Goal: Use online tool/utility

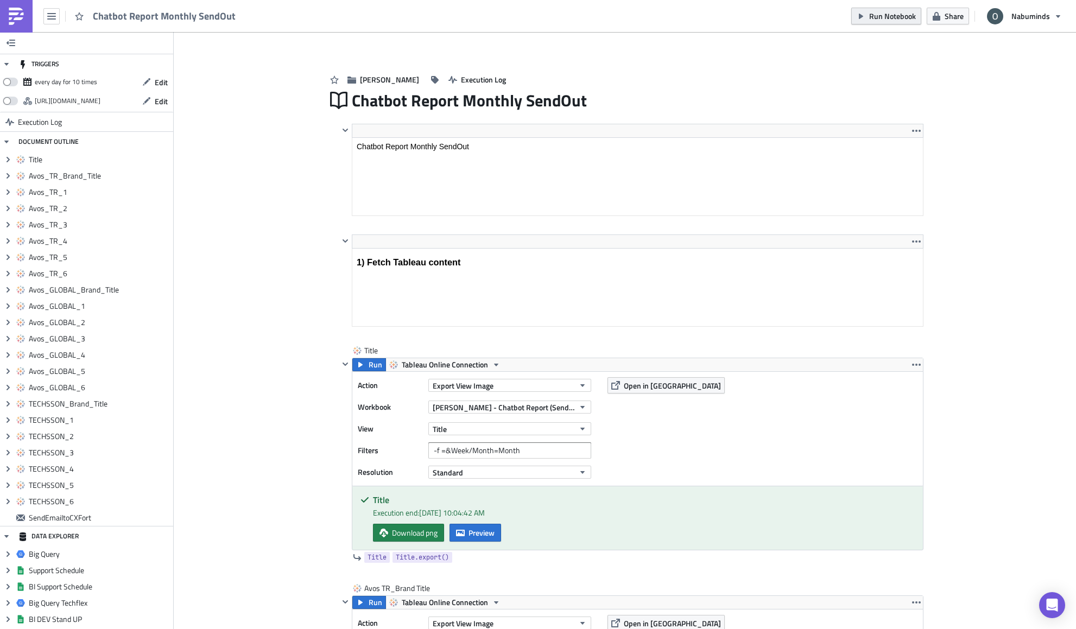
click at [901, 15] on span "Run Notebook" at bounding box center [892, 15] width 47 height 11
click at [873, 10] on span "Run Notebook" at bounding box center [892, 15] width 47 height 11
